Goal: Task Accomplishment & Management: Manage account settings

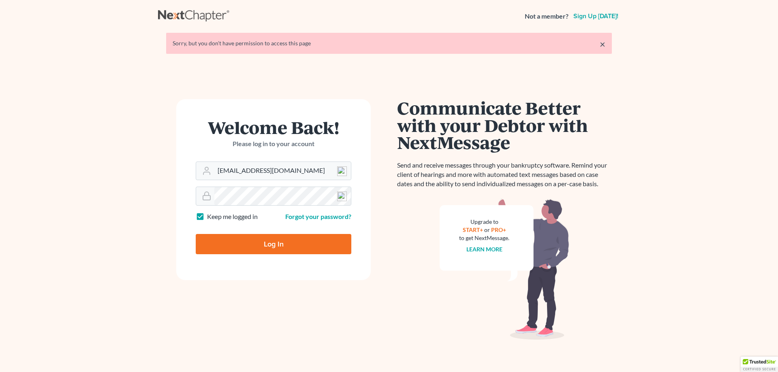
click at [257, 243] on input "Log In" at bounding box center [274, 244] width 156 height 20
type input "Thinking..."
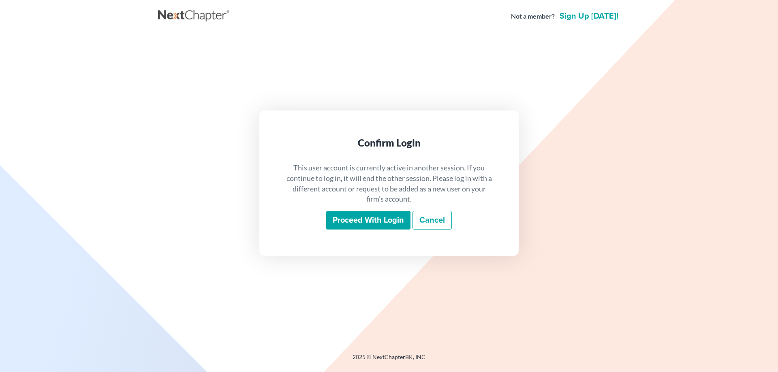
click at [373, 217] on input "Proceed with login" at bounding box center [368, 220] width 84 height 19
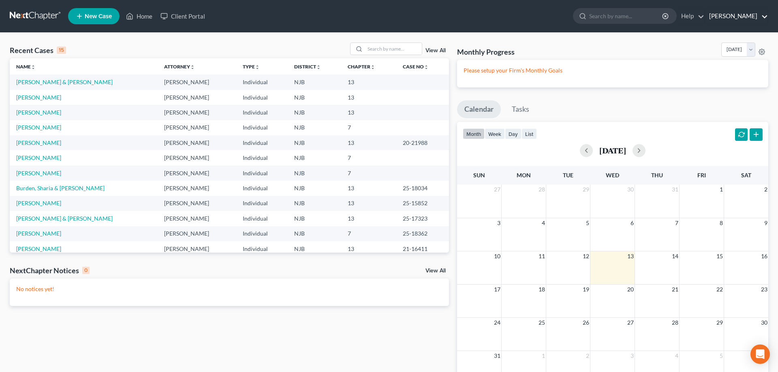
click at [729, 18] on link "Terry Tucker" at bounding box center [736, 16] width 63 height 15
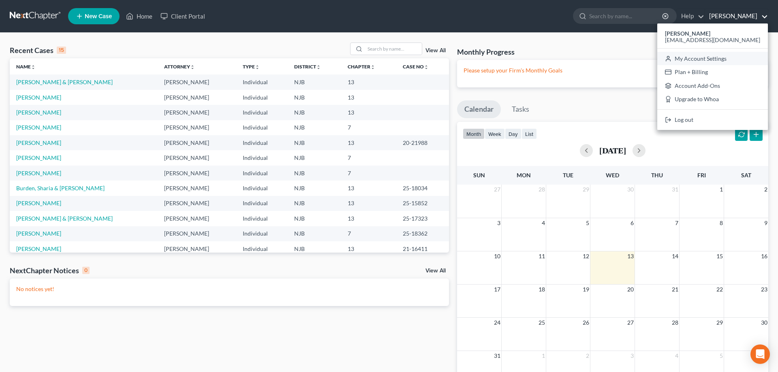
click at [721, 58] on link "My Account Settings" at bounding box center [712, 59] width 111 height 14
select select "24"
select select "33"
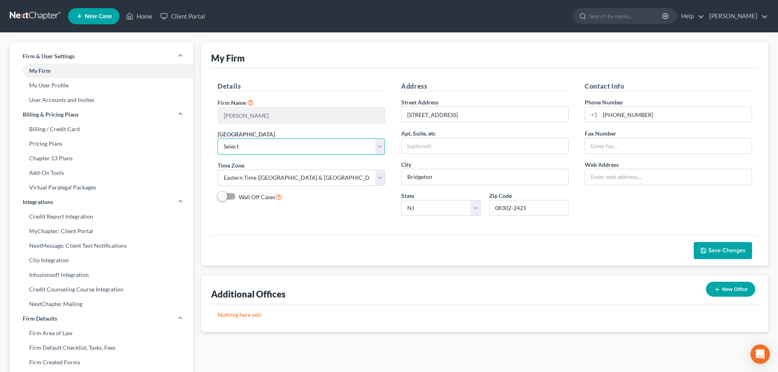
click at [217, 138] on select "Select Alabama - Middle Alabama - Northern Alabama - Southern Alaska Arizona Ar…" at bounding box center [300, 146] width 167 height 16
select select "51"
click option "New Jersey" at bounding box center [0, 0] width 0 height 0
click at [67, 98] on link "User Accounts and Invites" at bounding box center [101, 100] width 183 height 15
select select "0"
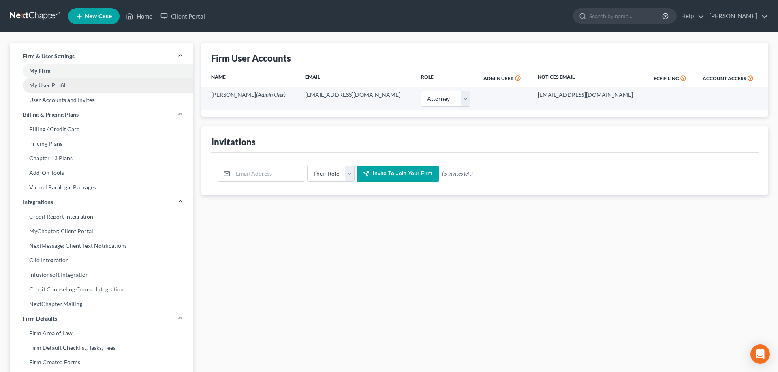
click at [65, 85] on link "My User Profile" at bounding box center [101, 85] width 183 height 15
select select "33"
select select "51"
select select "attorney"
select select "0"
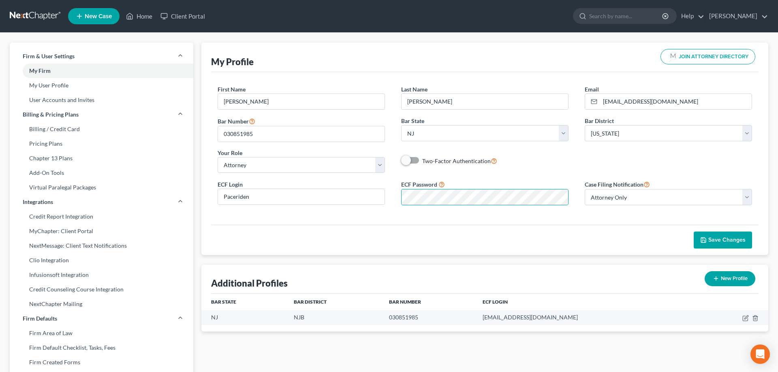
click at [711, 236] on button "Save Changes" at bounding box center [722, 240] width 58 height 17
